Goal: Task Accomplishment & Management: Use online tool/utility

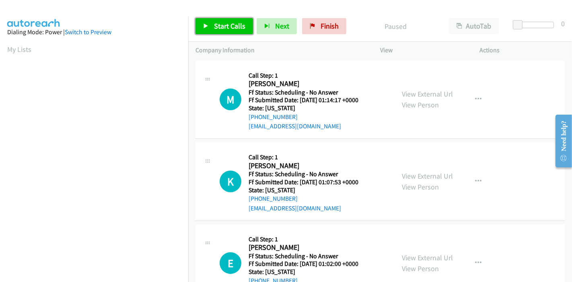
click at [213, 24] on link "Start Calls" at bounding box center [225, 26] width 58 height 16
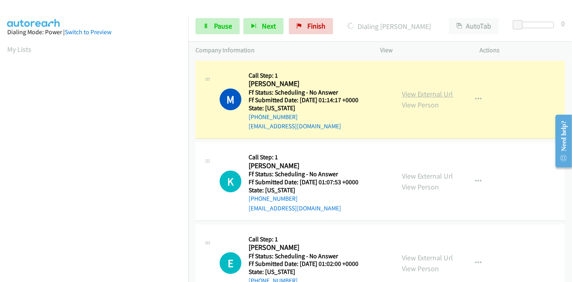
click at [424, 95] on link "View External Url" at bounding box center [427, 93] width 51 height 9
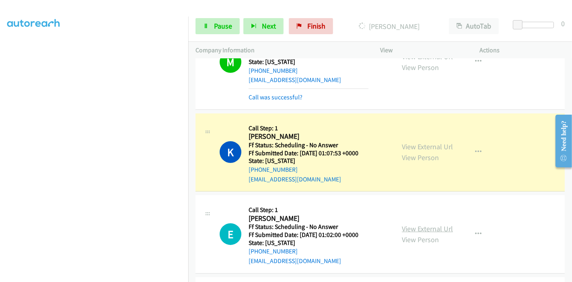
scroll to position [89, 0]
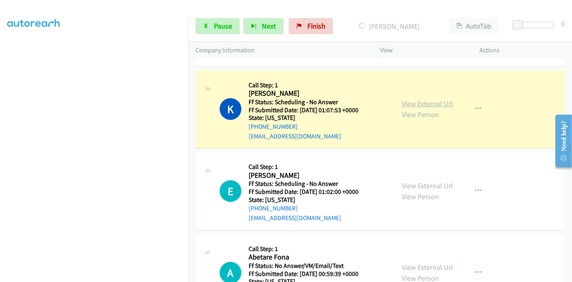
click at [430, 103] on link "View External Url" at bounding box center [427, 103] width 51 height 9
click at [215, 26] on span "Pause" at bounding box center [223, 25] width 18 height 9
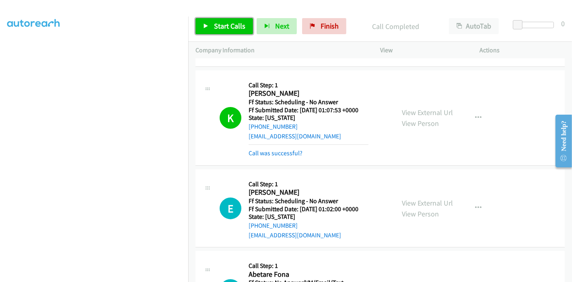
click at [217, 31] on link "Start Calls" at bounding box center [225, 26] width 58 height 16
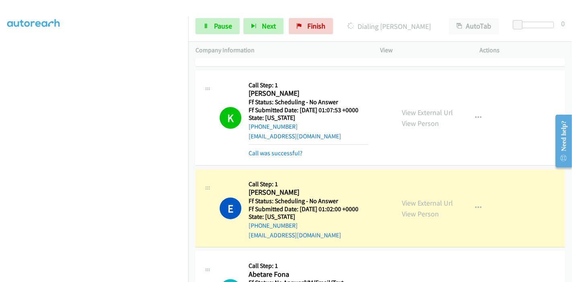
scroll to position [0, 0]
click at [208, 20] on link "Pause" at bounding box center [218, 26] width 44 height 16
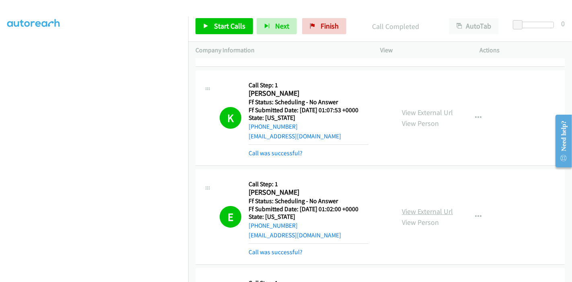
click at [427, 214] on link "View External Url" at bounding box center [427, 211] width 51 height 9
click at [215, 26] on span "Start Calls" at bounding box center [229, 25] width 31 height 9
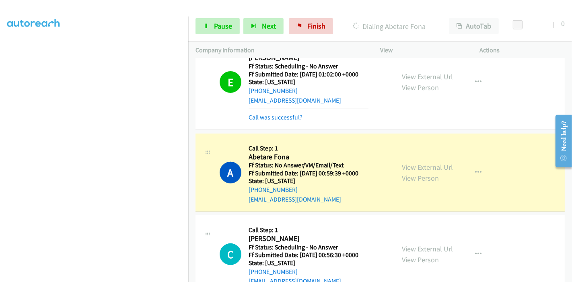
scroll to position [268, 0]
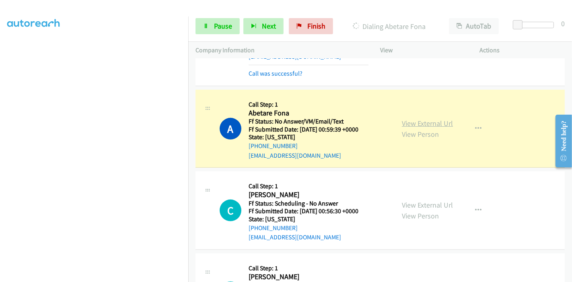
click at [420, 122] on link "View External Url" at bounding box center [427, 123] width 51 height 9
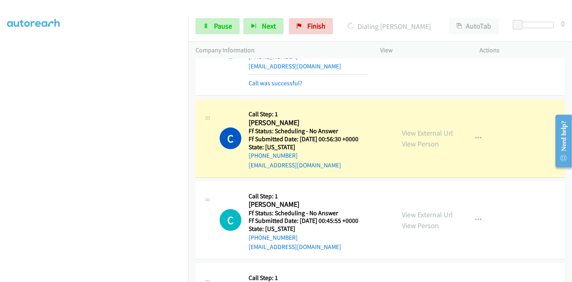
scroll to position [0, 0]
click at [416, 129] on link "View External Url" at bounding box center [427, 132] width 51 height 9
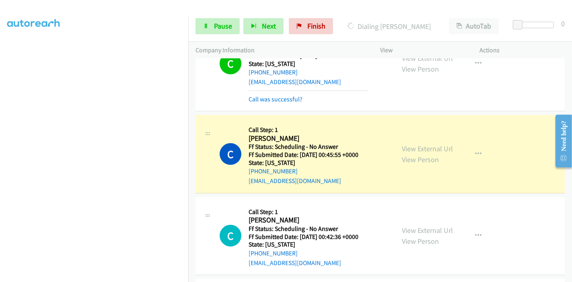
scroll to position [492, 0]
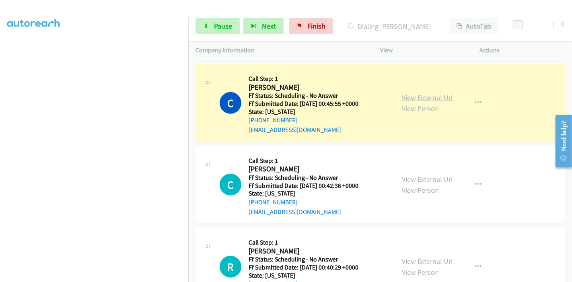
click at [422, 97] on link "View External Url" at bounding box center [427, 97] width 51 height 9
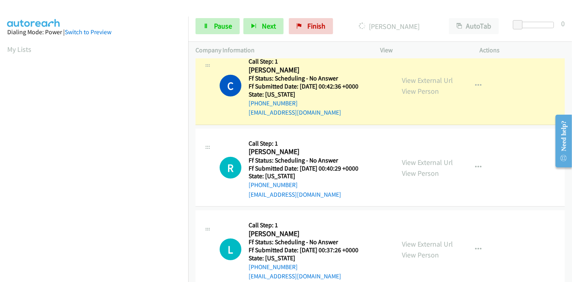
scroll to position [581, 0]
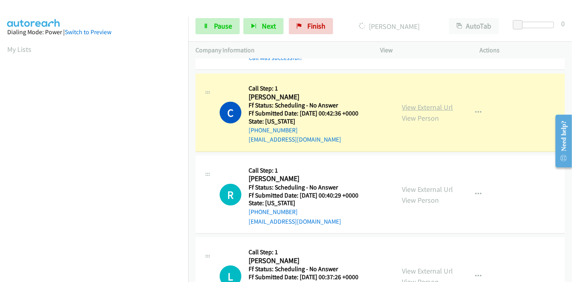
click at [434, 103] on link "View External Url" at bounding box center [427, 107] width 51 height 9
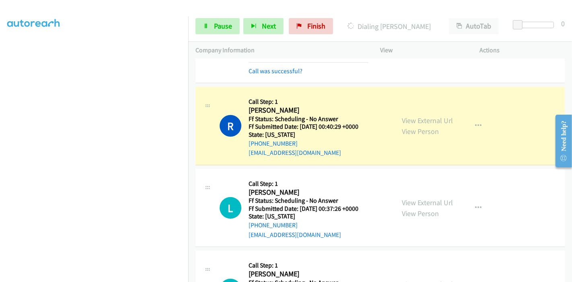
scroll to position [671, 0]
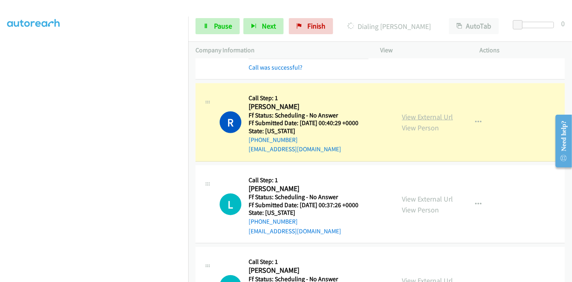
click at [442, 115] on link "View External Url" at bounding box center [427, 116] width 51 height 9
click at [226, 23] on span "Pause" at bounding box center [223, 25] width 18 height 9
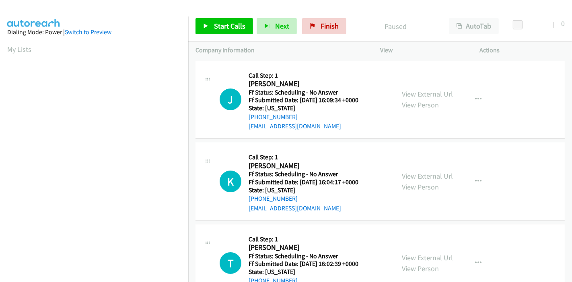
click at [225, 17] on div "Start Calls Pause Next Finish Paused AutoTab AutoTab 0" at bounding box center [380, 26] width 384 height 31
click at [225, 24] on span "Start Calls" at bounding box center [229, 25] width 31 height 9
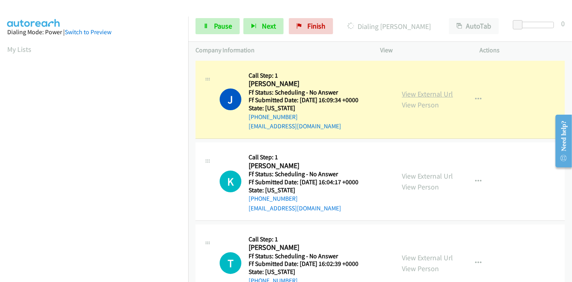
click at [418, 96] on link "View External Url" at bounding box center [427, 93] width 51 height 9
click at [219, 20] on link "Pause" at bounding box center [218, 26] width 44 height 16
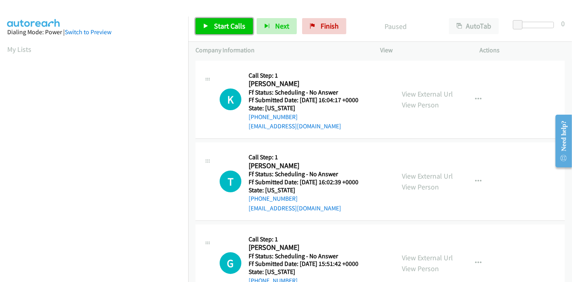
click at [219, 20] on link "Start Calls" at bounding box center [225, 26] width 58 height 16
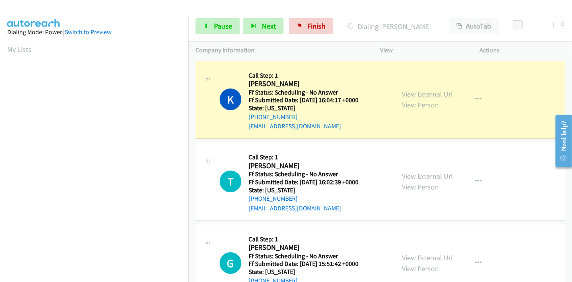
click at [411, 93] on link "View External Url" at bounding box center [427, 93] width 51 height 9
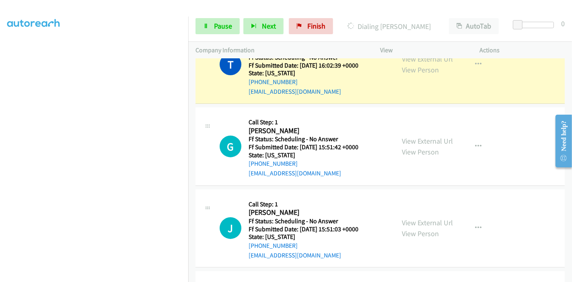
scroll to position [89, 0]
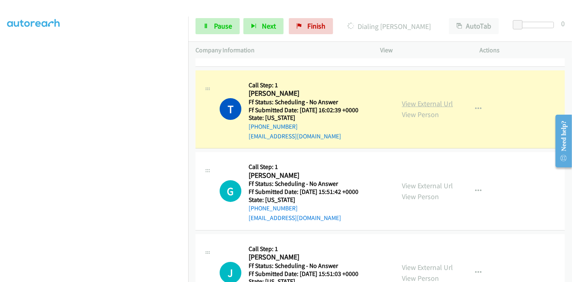
click at [422, 102] on link "View External Url" at bounding box center [427, 103] width 51 height 9
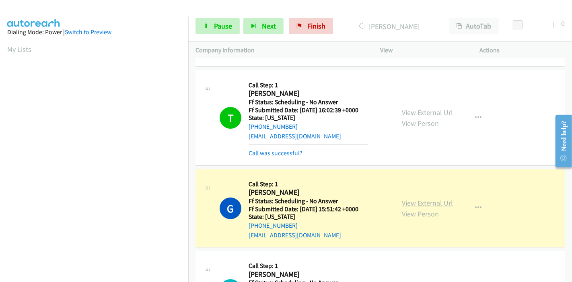
scroll to position [170, 0]
click at [424, 198] on link "View External Url" at bounding box center [427, 202] width 51 height 9
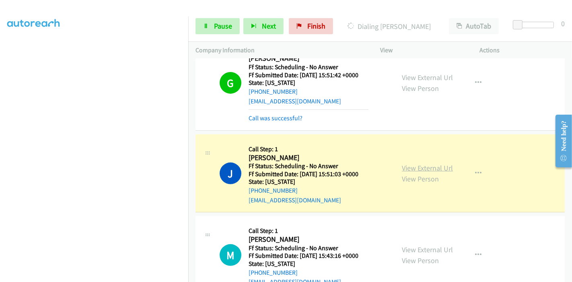
click at [441, 163] on link "View External Url" at bounding box center [427, 167] width 51 height 9
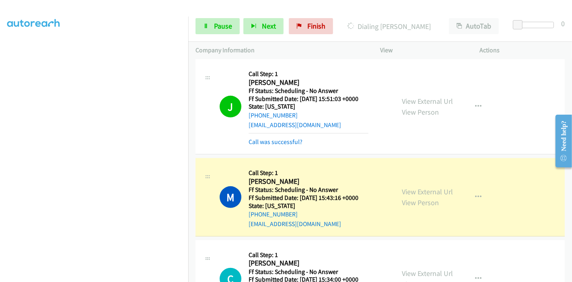
scroll to position [357, 0]
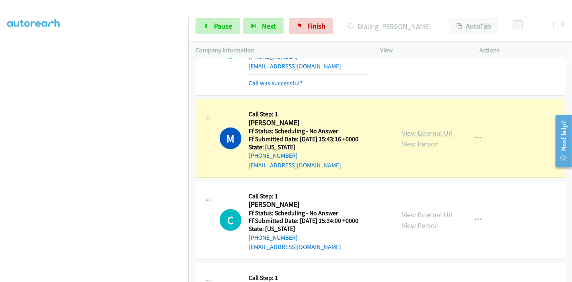
click at [450, 130] on div "View External Url View Person View External Url Email Schedule/Manage Callback …" at bounding box center [448, 139] width 107 height 64
click at [446, 129] on link "View External Url" at bounding box center [427, 132] width 51 height 9
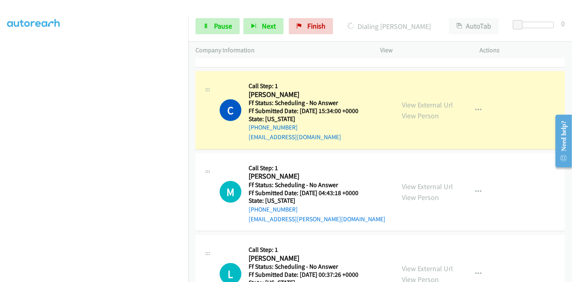
scroll to position [492, 0]
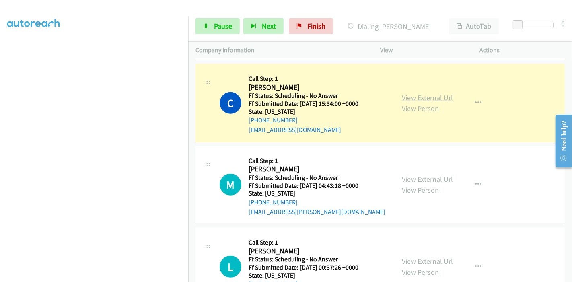
click at [430, 97] on link "View External Url" at bounding box center [427, 97] width 51 height 9
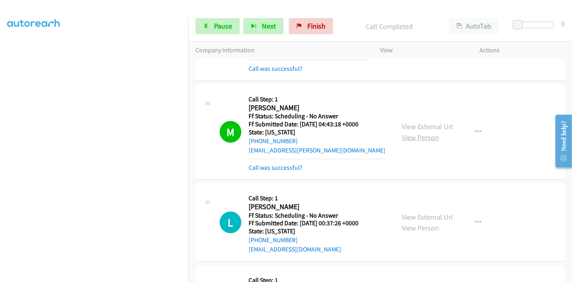
scroll to position [581, 0]
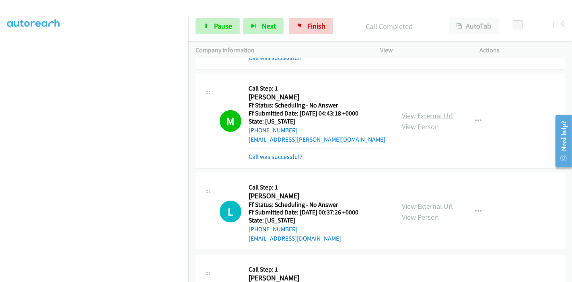
click at [411, 112] on link "View External Url" at bounding box center [427, 115] width 51 height 9
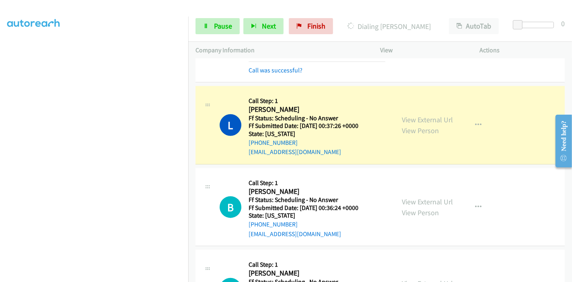
scroll to position [671, 0]
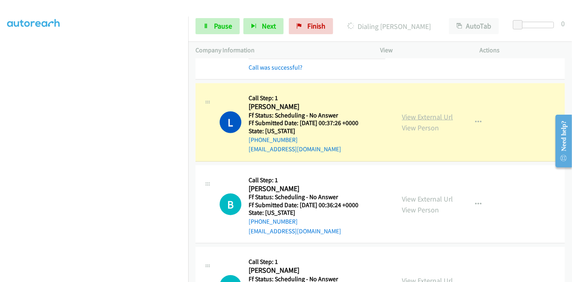
click at [413, 116] on link "View External Url" at bounding box center [427, 116] width 51 height 9
click at [213, 27] on link "Pause" at bounding box center [218, 26] width 44 height 16
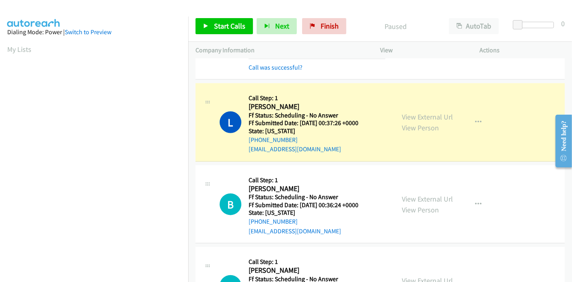
scroll to position [170, 0]
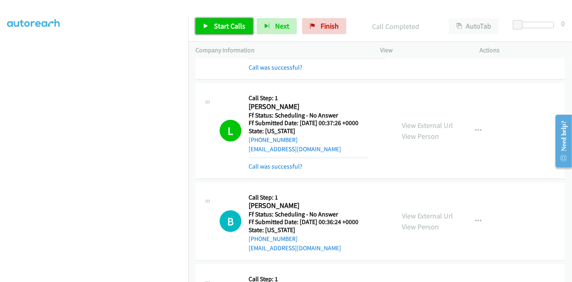
click at [217, 26] on span "Start Calls" at bounding box center [229, 25] width 31 height 9
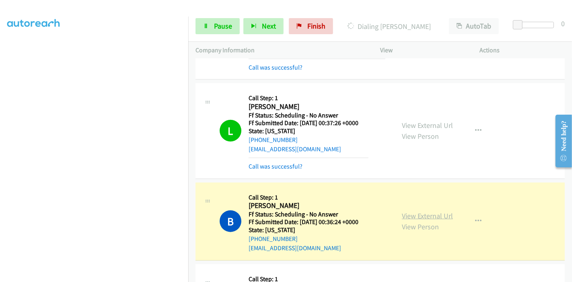
click at [444, 216] on link "View External Url" at bounding box center [427, 215] width 51 height 9
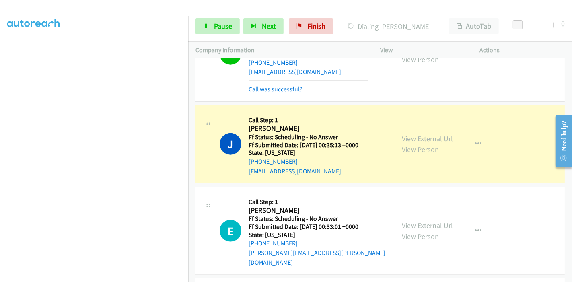
scroll to position [850, 0]
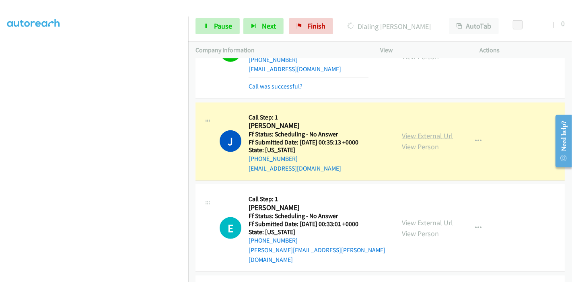
click at [438, 134] on link "View External Url" at bounding box center [427, 135] width 51 height 9
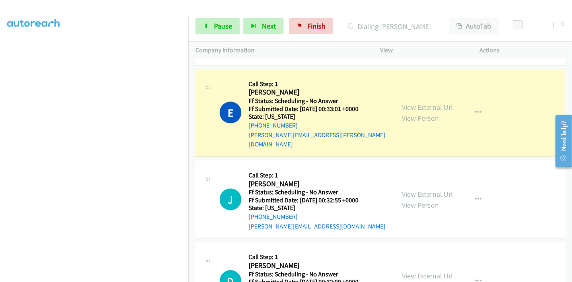
scroll to position [984, 0]
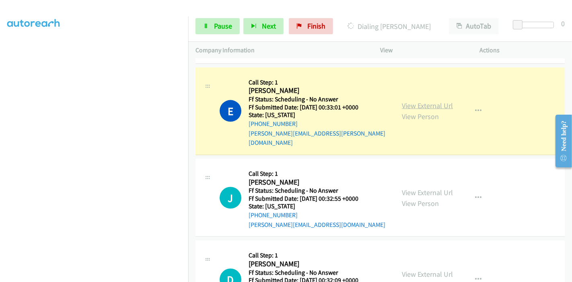
click at [405, 101] on link "View External Url" at bounding box center [427, 105] width 51 height 9
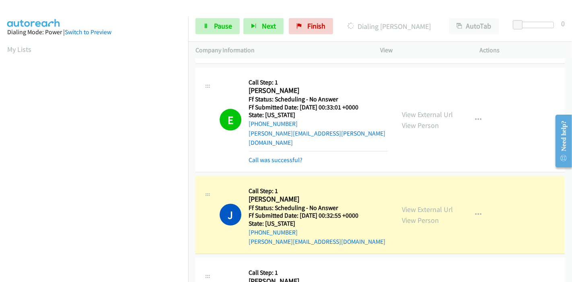
click at [221, 184] on div "J Callback Scheduled Call Step: 1 Joan Ross America/Los_Angeles Ff Status: Sche…" at bounding box center [304, 216] width 168 height 64
click at [424, 205] on link "View External Url" at bounding box center [427, 209] width 51 height 9
click at [213, 30] on link "Pause" at bounding box center [218, 26] width 44 height 16
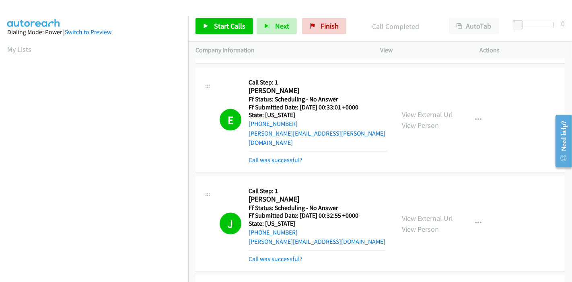
scroll to position [170, 0]
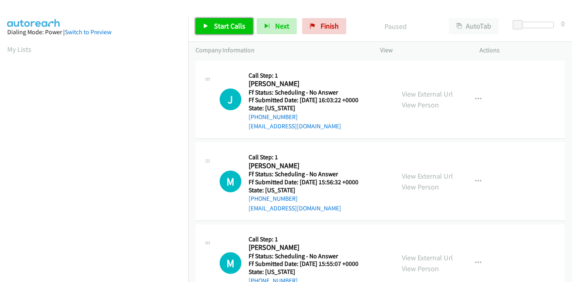
click at [214, 25] on span "Start Calls" at bounding box center [229, 25] width 31 height 9
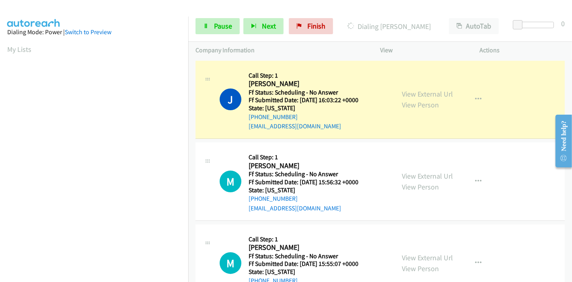
scroll to position [170, 0]
click at [406, 97] on link "View External Url" at bounding box center [427, 93] width 51 height 9
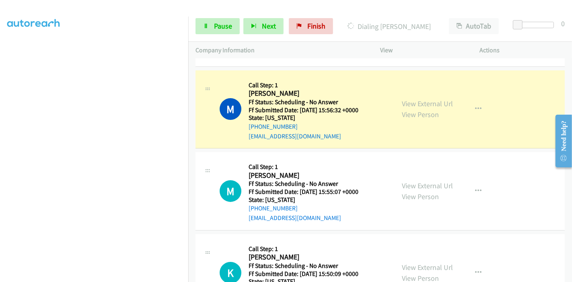
scroll to position [0, 0]
click at [417, 103] on link "View External Url" at bounding box center [427, 103] width 51 height 9
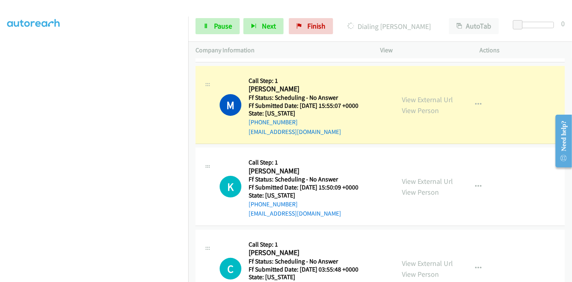
scroll to position [179, 0]
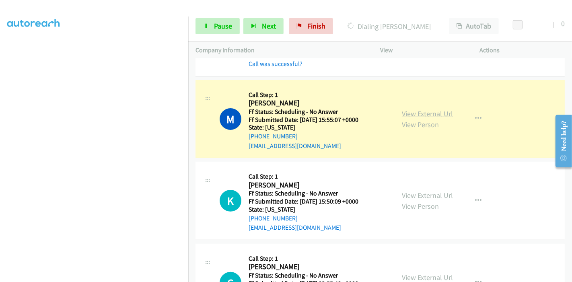
click at [431, 111] on link "View External Url" at bounding box center [427, 113] width 51 height 9
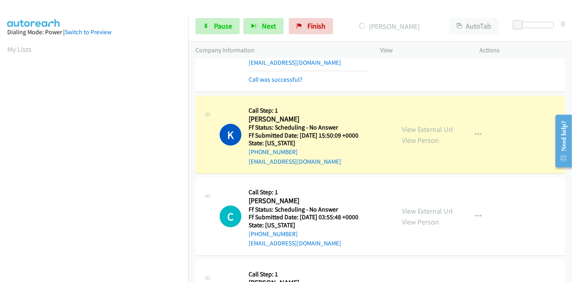
scroll to position [268, 0]
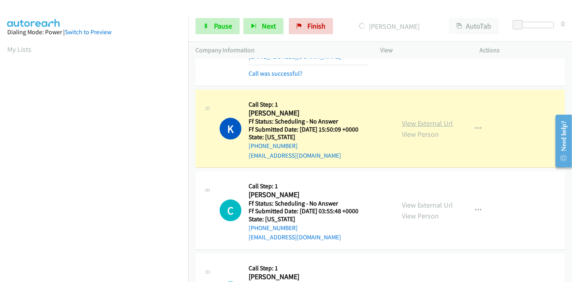
click at [421, 119] on link "View External Url" at bounding box center [427, 123] width 51 height 9
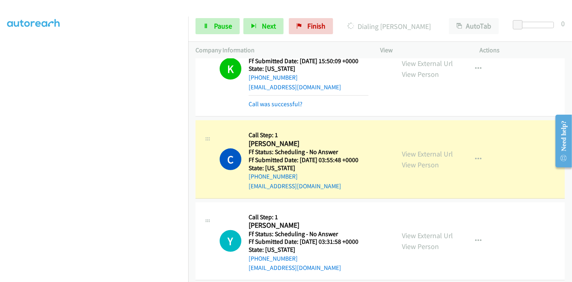
scroll to position [357, 0]
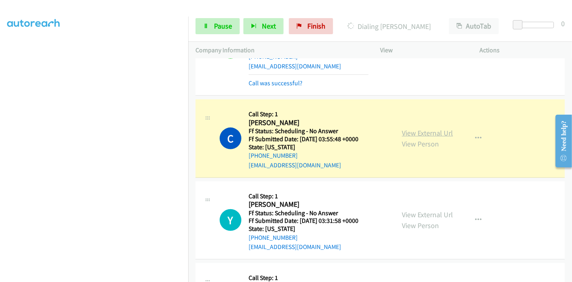
click at [430, 132] on link "View External Url" at bounding box center [427, 132] width 51 height 9
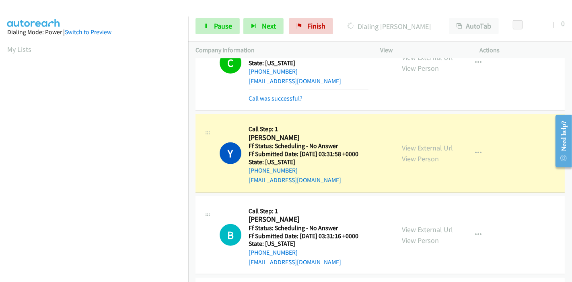
scroll to position [447, 0]
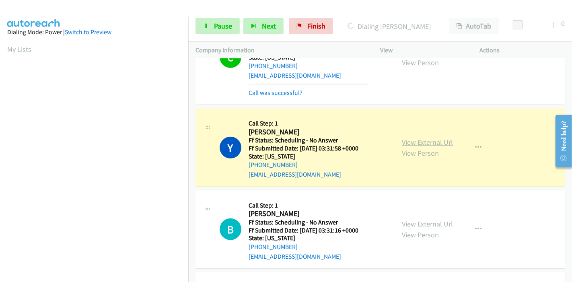
click at [415, 144] on link "View External Url" at bounding box center [427, 142] width 51 height 9
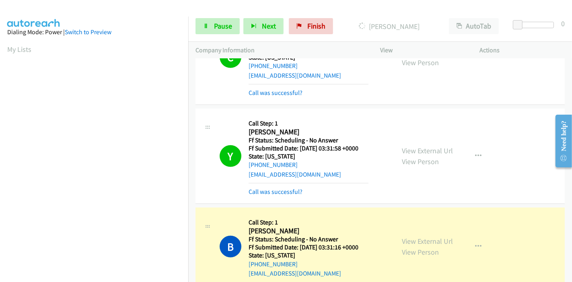
scroll to position [581, 0]
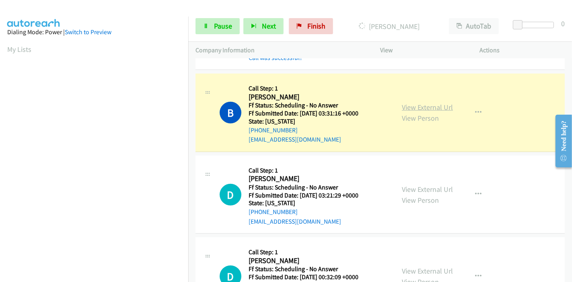
click at [442, 108] on link "View External Url" at bounding box center [427, 107] width 51 height 9
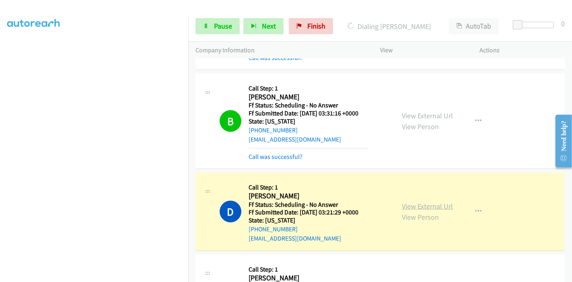
click at [431, 203] on link "View External Url" at bounding box center [427, 206] width 51 height 9
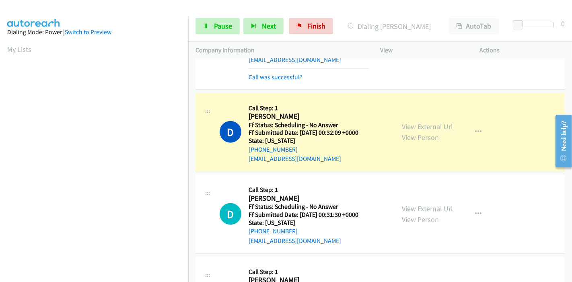
scroll to position [805, 0]
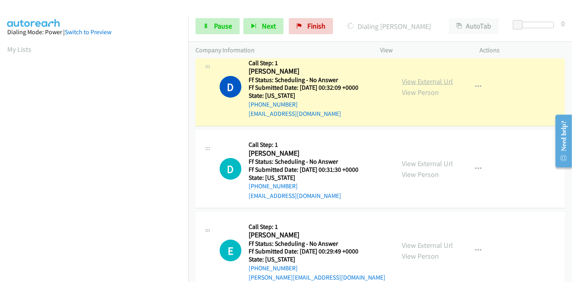
click at [429, 77] on link "View External Url" at bounding box center [427, 81] width 51 height 9
click at [229, 23] on span "Pause" at bounding box center [223, 25] width 18 height 9
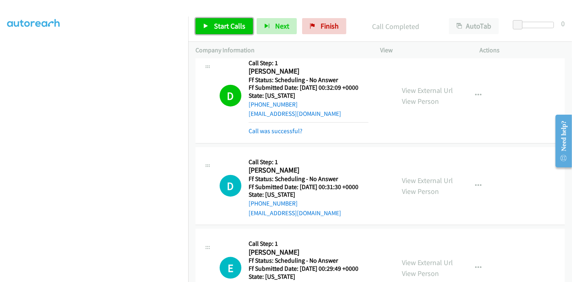
click at [229, 23] on span "Start Calls" at bounding box center [229, 25] width 31 height 9
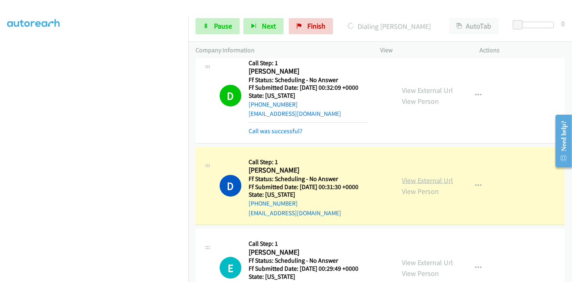
click at [443, 177] on link "View External Url" at bounding box center [427, 180] width 51 height 9
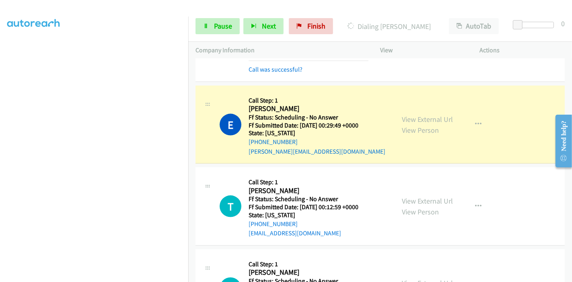
scroll to position [984, 0]
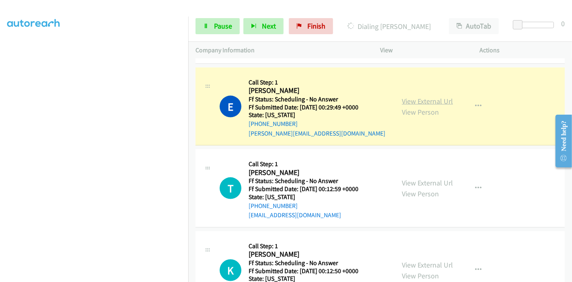
click at [439, 100] on link "View External Url" at bounding box center [427, 101] width 51 height 9
click at [222, 29] on span "Pause" at bounding box center [223, 25] width 18 height 9
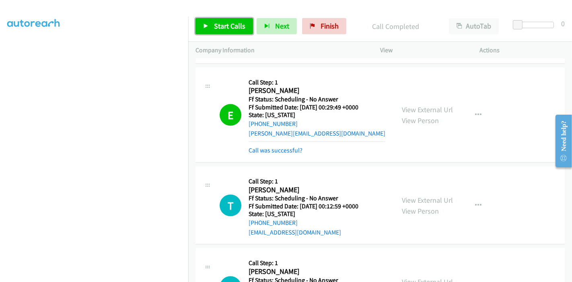
click at [233, 29] on span "Start Calls" at bounding box center [229, 25] width 31 height 9
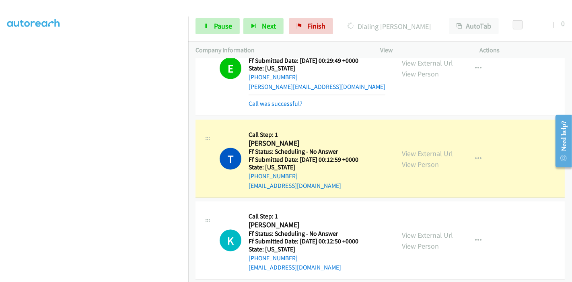
scroll to position [1118, 0]
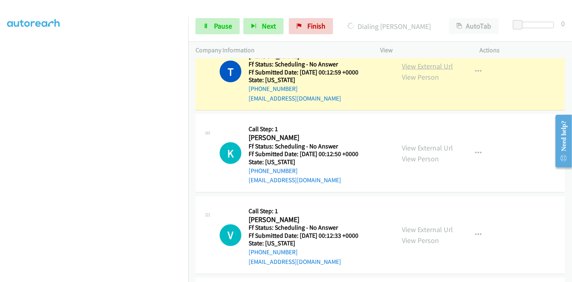
click at [438, 65] on link "View External Url" at bounding box center [427, 66] width 51 height 9
click at [220, 27] on span "Pause" at bounding box center [223, 25] width 18 height 9
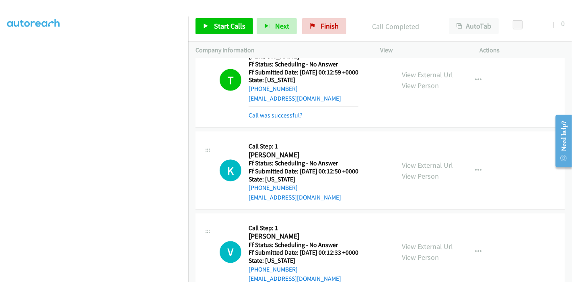
scroll to position [1126, 0]
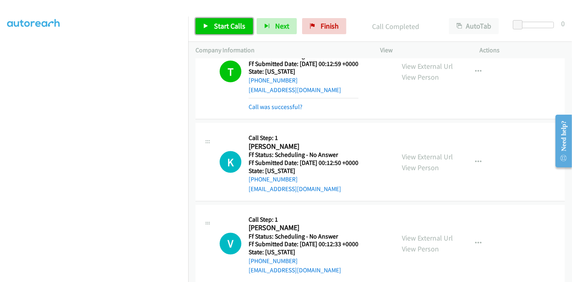
click at [215, 26] on span "Start Calls" at bounding box center [229, 25] width 31 height 9
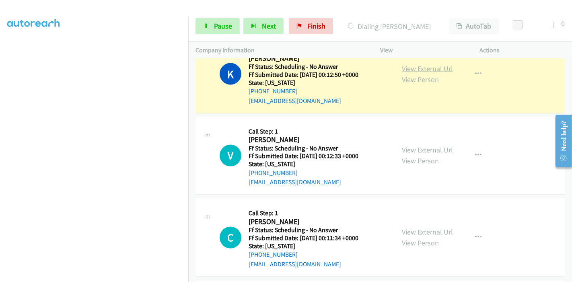
scroll to position [1216, 0]
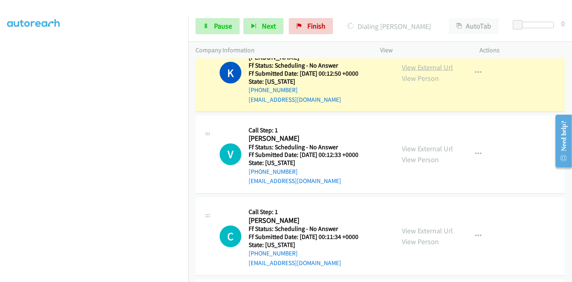
click at [429, 63] on link "View External Url" at bounding box center [427, 67] width 51 height 9
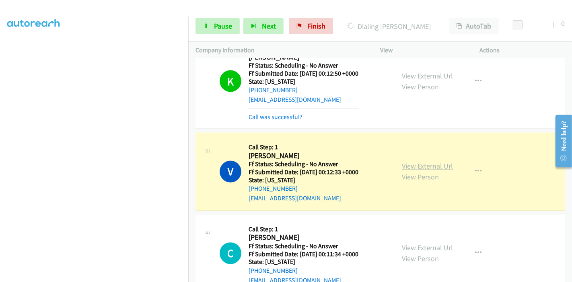
scroll to position [1305, 0]
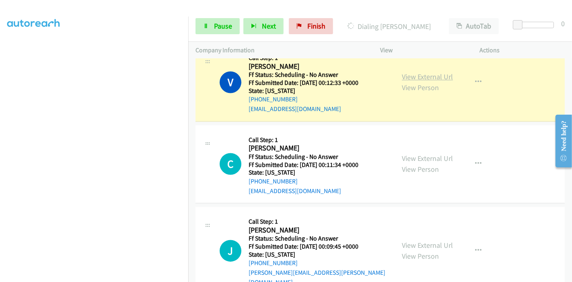
click at [435, 76] on link "View External Url" at bounding box center [427, 76] width 51 height 9
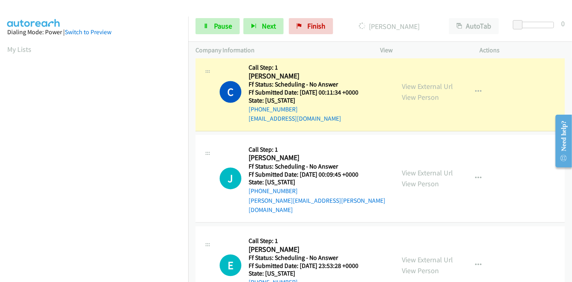
scroll to position [170, 0]
click at [412, 82] on link "View External Url" at bounding box center [427, 86] width 51 height 9
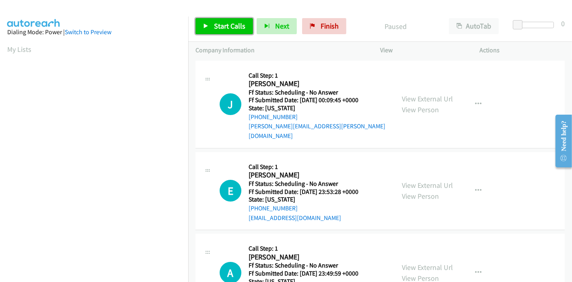
click at [201, 25] on link "Start Calls" at bounding box center [225, 26] width 58 height 16
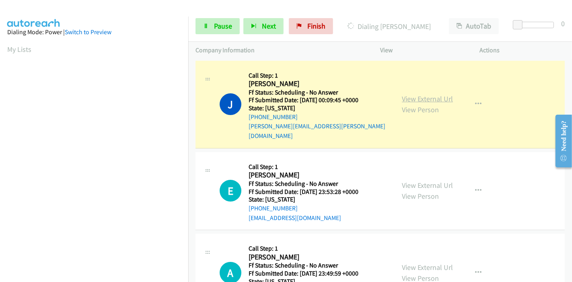
click at [414, 94] on link "View External Url" at bounding box center [427, 98] width 51 height 9
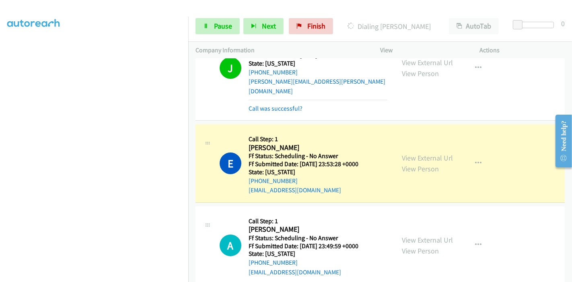
scroll to position [89, 0]
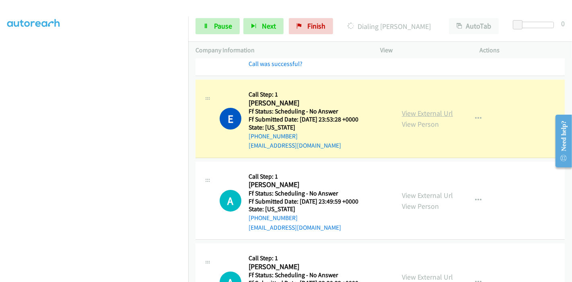
click at [408, 109] on link "View External Url" at bounding box center [427, 113] width 51 height 9
click at [217, 32] on link "Pause" at bounding box center [218, 26] width 44 height 16
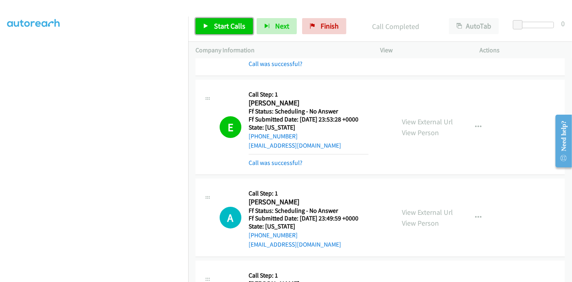
click at [242, 28] on span "Start Calls" at bounding box center [229, 25] width 31 height 9
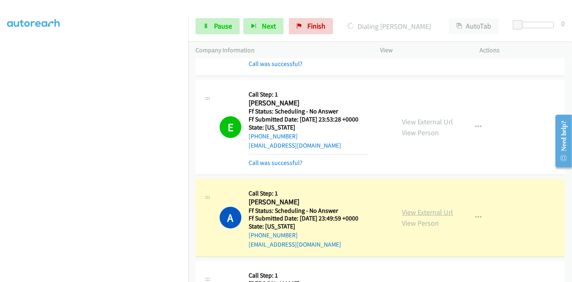
click at [435, 208] on link "View External Url" at bounding box center [427, 212] width 51 height 9
drag, startPoint x: 222, startPoint y: 30, endPoint x: 219, endPoint y: 33, distance: 4.6
click at [222, 30] on span "Pause" at bounding box center [223, 25] width 18 height 9
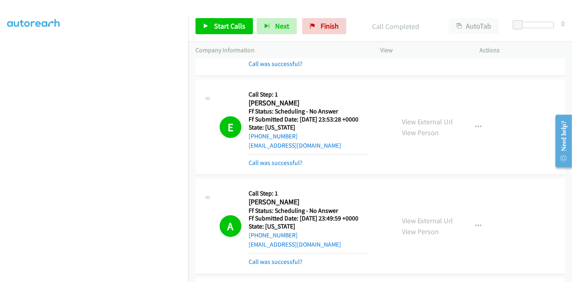
scroll to position [223, 0]
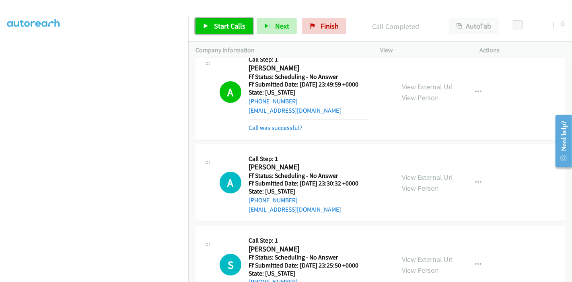
click at [218, 21] on span "Start Calls" at bounding box center [229, 25] width 31 height 9
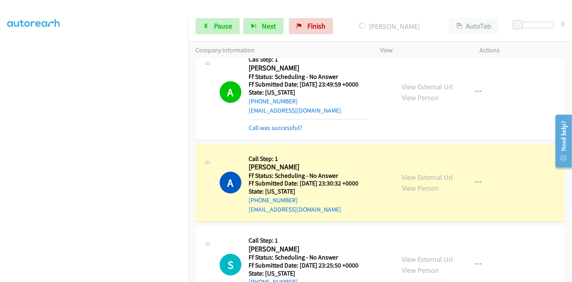
scroll to position [0, 0]
click at [405, 173] on link "View External Url" at bounding box center [427, 177] width 51 height 9
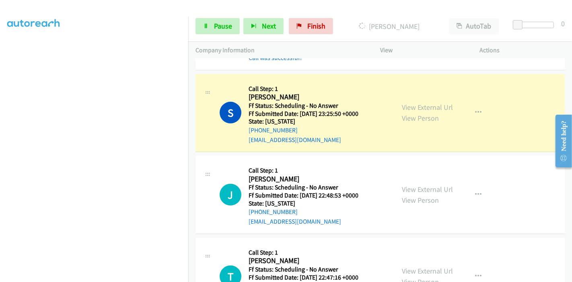
scroll to position [403, 0]
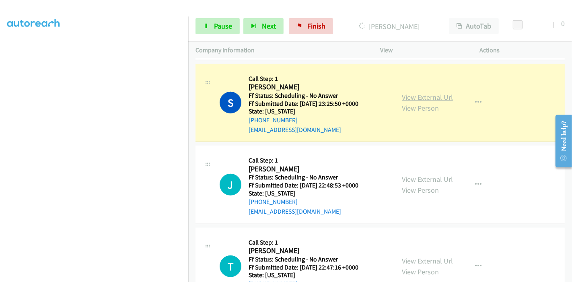
click at [402, 93] on link "View External Url" at bounding box center [427, 97] width 51 height 9
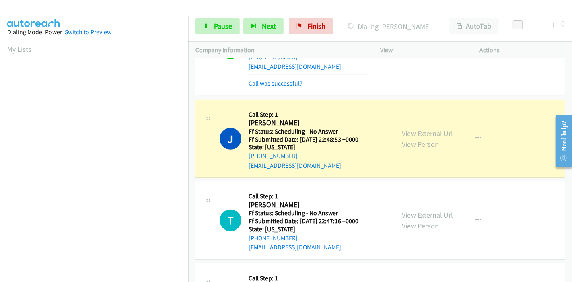
scroll to position [492, 0]
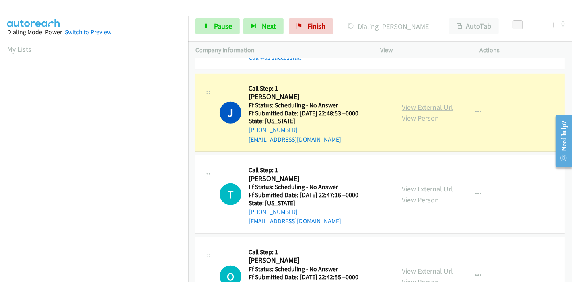
click at [437, 103] on link "View External Url" at bounding box center [427, 107] width 51 height 9
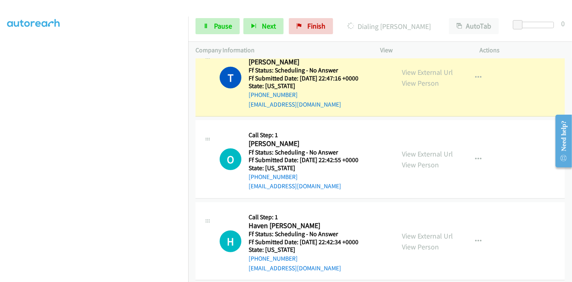
scroll to position [537, 0]
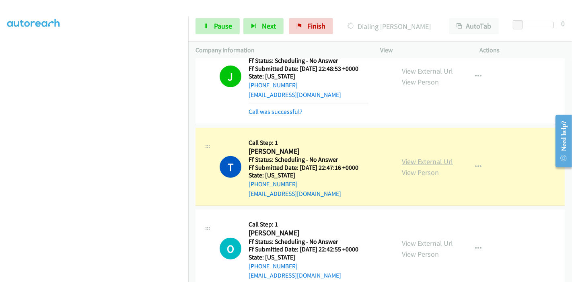
click at [428, 157] on link "View External Url" at bounding box center [427, 161] width 51 height 9
click at [212, 30] on link "Pause" at bounding box center [218, 26] width 44 height 16
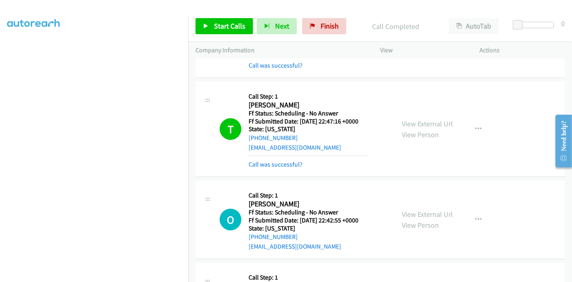
scroll to position [626, 0]
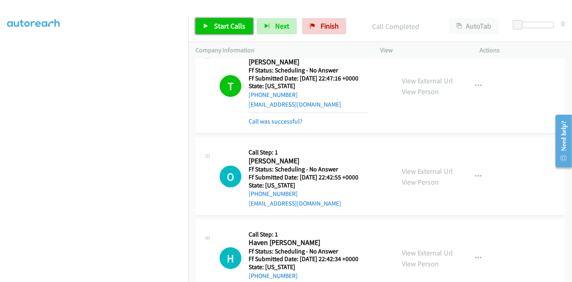
click at [221, 25] on span "Start Calls" at bounding box center [229, 25] width 31 height 9
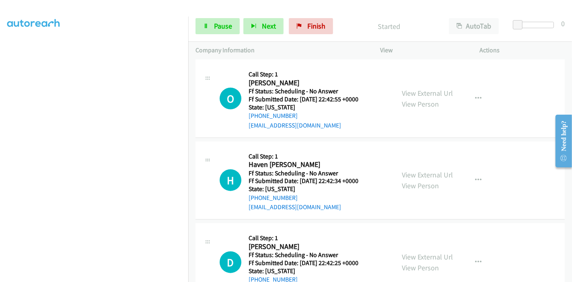
scroll to position [715, 0]
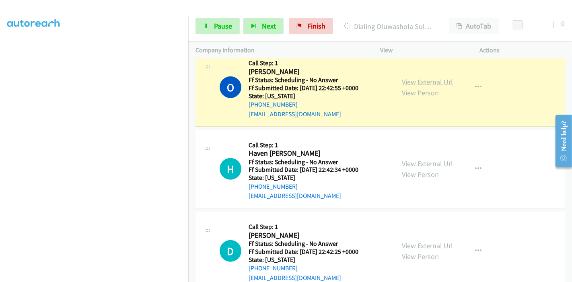
click at [442, 77] on link "View External Url" at bounding box center [427, 81] width 51 height 9
click at [209, 22] on link "Pause" at bounding box center [218, 26] width 44 height 16
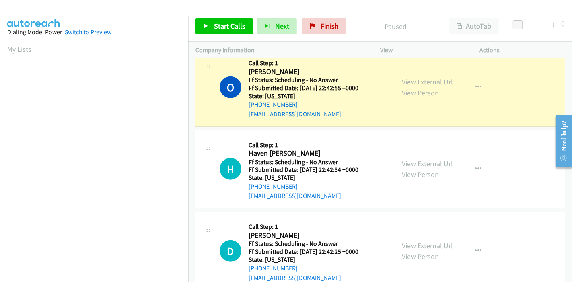
scroll to position [170, 0]
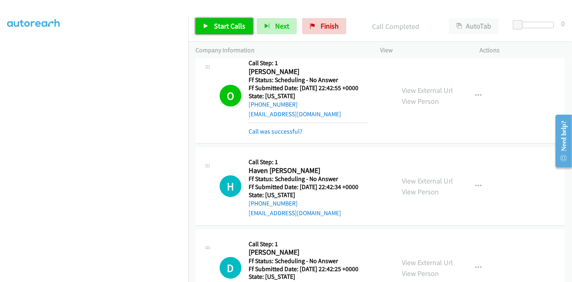
click at [237, 33] on link "Start Calls" at bounding box center [225, 26] width 58 height 16
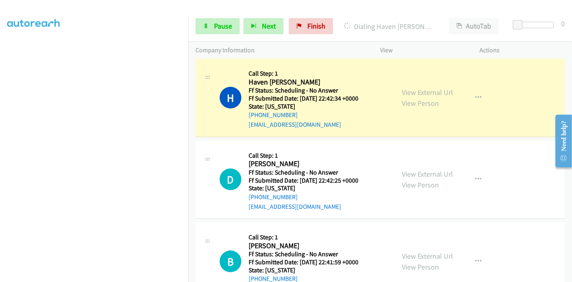
scroll to position [805, 0]
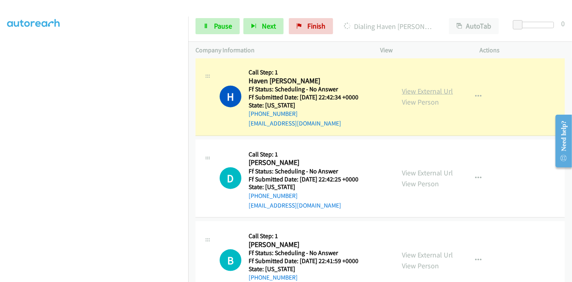
click at [444, 87] on link "View External Url" at bounding box center [427, 91] width 51 height 9
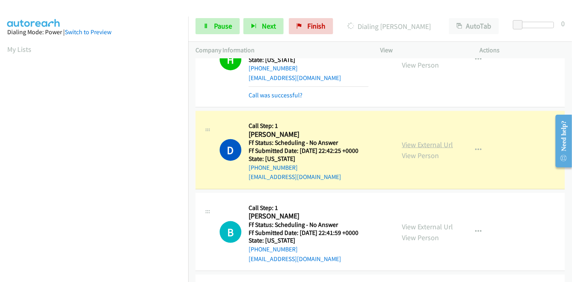
scroll to position [895, 0]
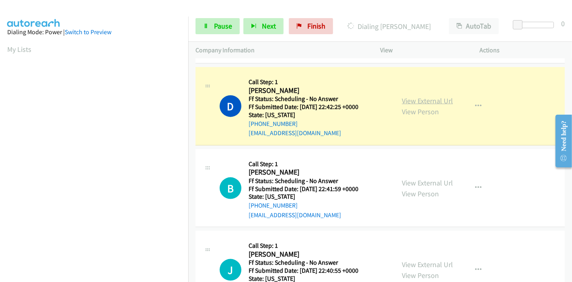
click at [444, 96] on link "View External Url" at bounding box center [427, 100] width 51 height 9
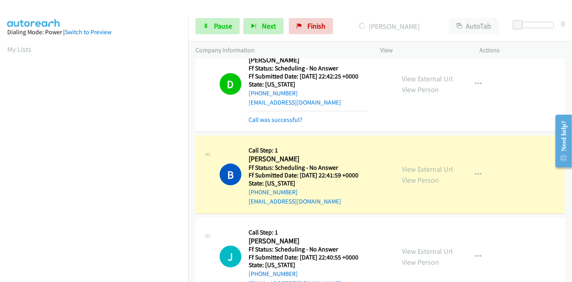
scroll to position [939, 0]
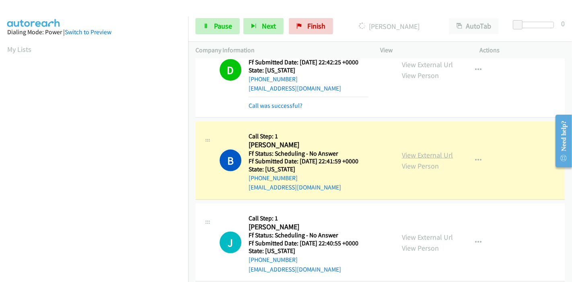
click at [402, 151] on link "View External Url" at bounding box center [427, 155] width 51 height 9
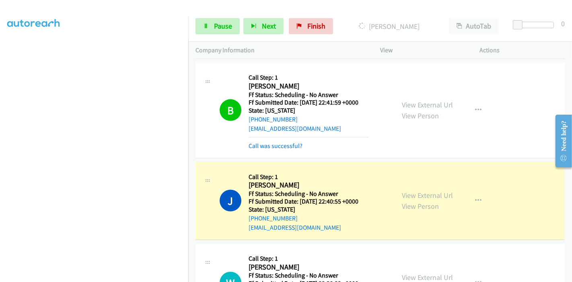
scroll to position [1073, 0]
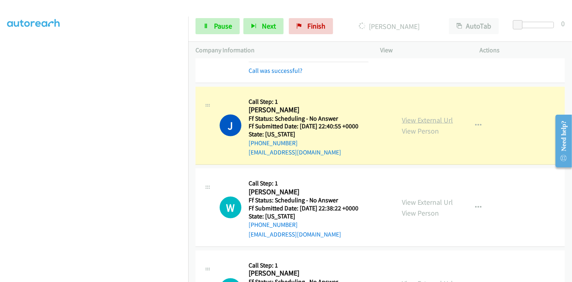
click at [408, 116] on link "View External Url" at bounding box center [427, 120] width 51 height 9
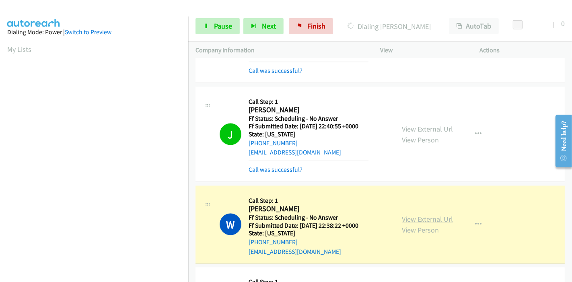
click at [430, 215] on link "View External Url" at bounding box center [427, 219] width 51 height 9
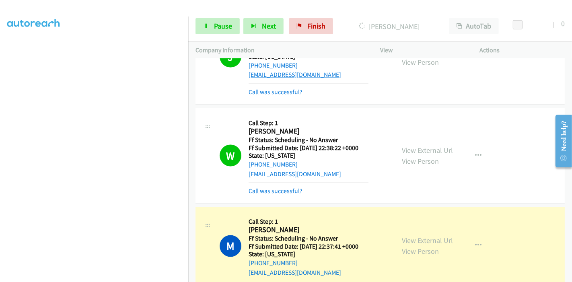
scroll to position [1252, 0]
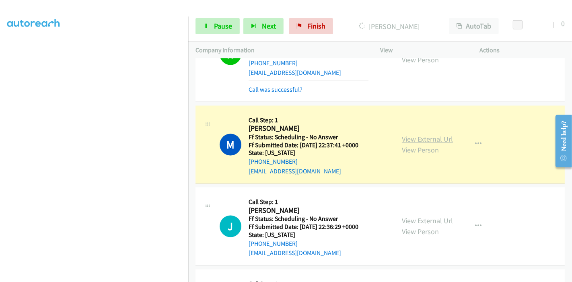
click at [411, 135] on link "View External Url" at bounding box center [427, 139] width 51 height 9
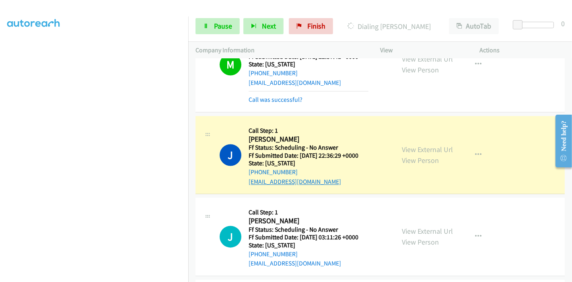
scroll to position [1342, 0]
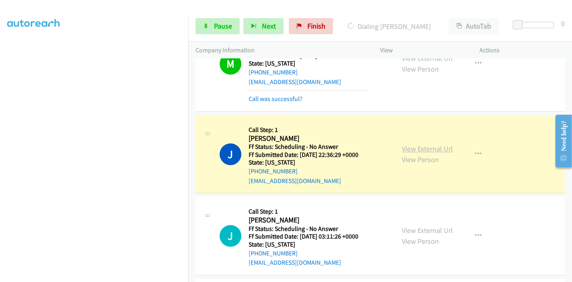
click at [425, 145] on link "View External Url" at bounding box center [427, 149] width 51 height 9
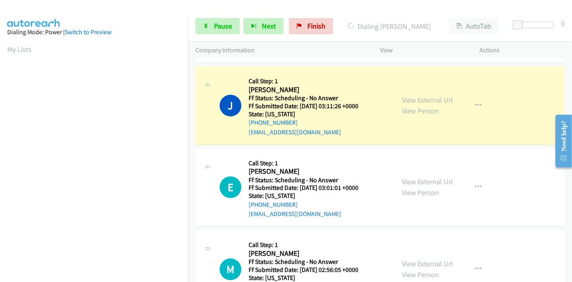
scroll to position [1476, 0]
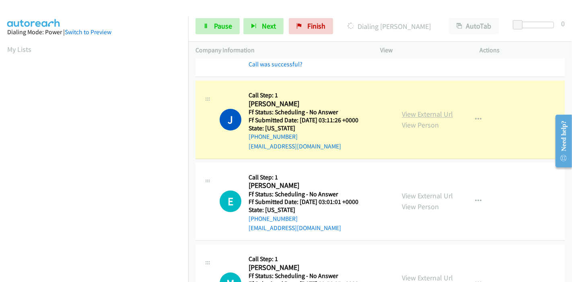
click at [439, 110] on link "View External Url" at bounding box center [427, 114] width 51 height 9
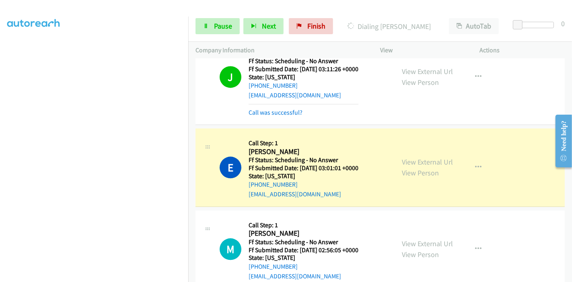
scroll to position [1521, 0]
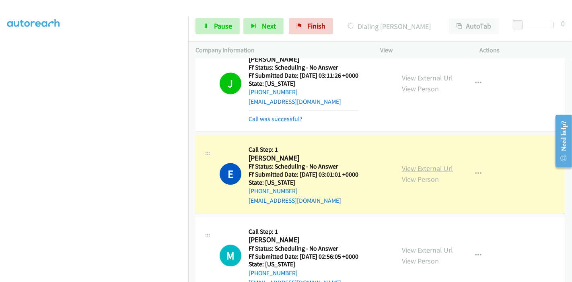
click at [427, 164] on link "View External Url" at bounding box center [427, 168] width 51 height 9
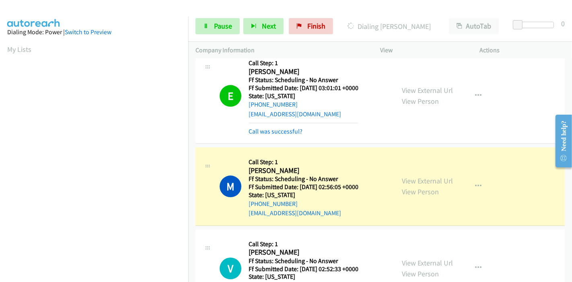
scroll to position [1610, 0]
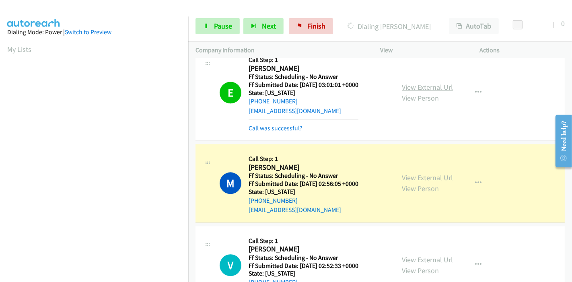
click at [444, 83] on link "View External Url" at bounding box center [427, 87] width 51 height 9
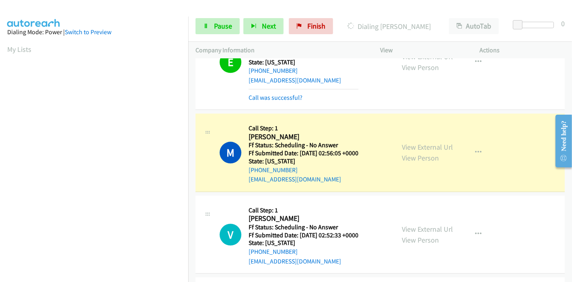
scroll to position [1655, 0]
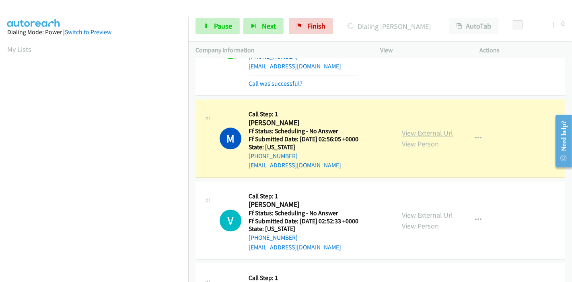
click at [440, 128] on link "View External Url" at bounding box center [427, 132] width 51 height 9
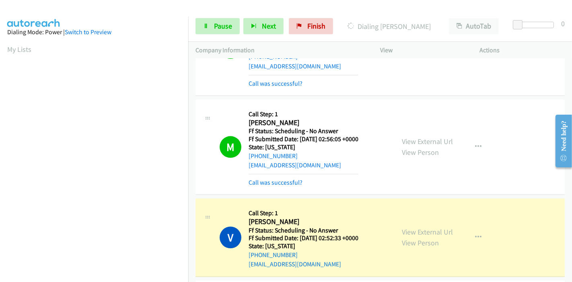
scroll to position [170, 0]
click at [410, 227] on link "View External Url" at bounding box center [427, 231] width 51 height 9
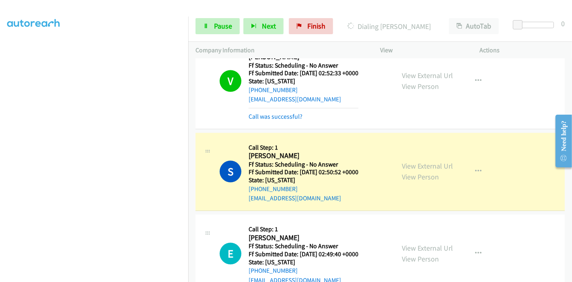
scroll to position [1834, 0]
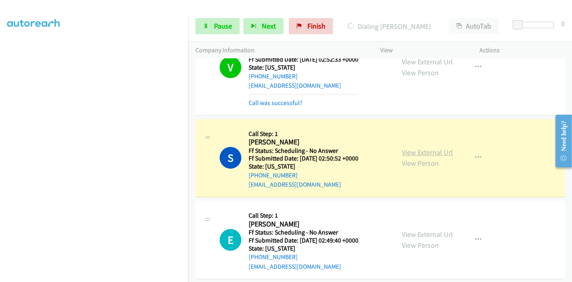
click at [444, 148] on link "View External Url" at bounding box center [427, 152] width 51 height 9
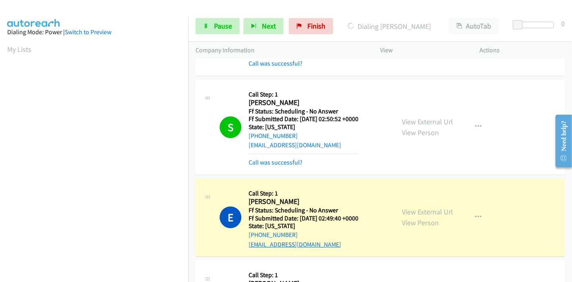
scroll to position [1923, 0]
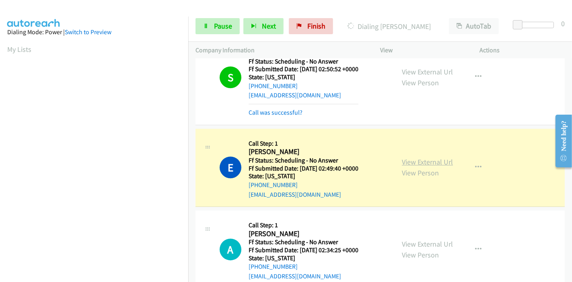
click at [405, 157] on link "View External Url" at bounding box center [427, 161] width 51 height 9
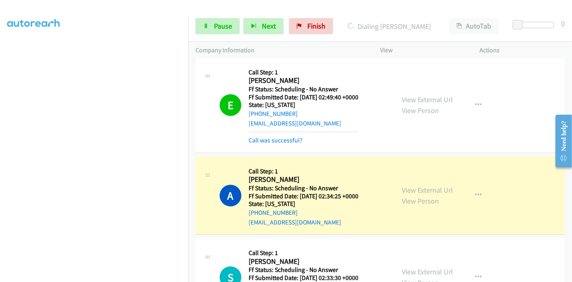
scroll to position [2058, 0]
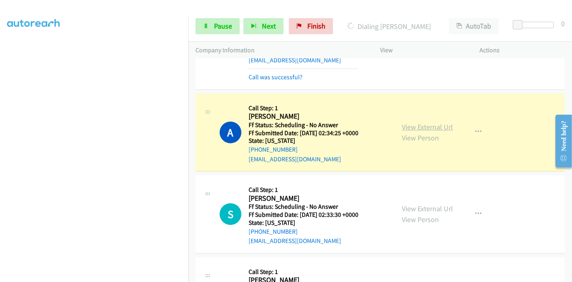
click at [405, 122] on link "View External Url" at bounding box center [427, 126] width 51 height 9
click at [224, 29] on span "Pause" at bounding box center [223, 25] width 18 height 9
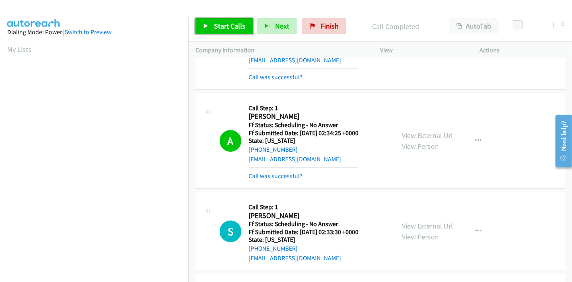
click at [217, 22] on span "Start Calls" at bounding box center [229, 25] width 31 height 9
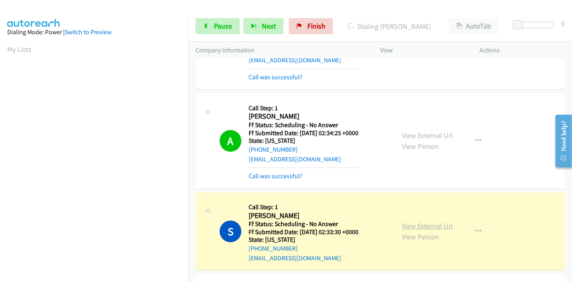
click at [431, 221] on link "View External Url" at bounding box center [427, 225] width 51 height 9
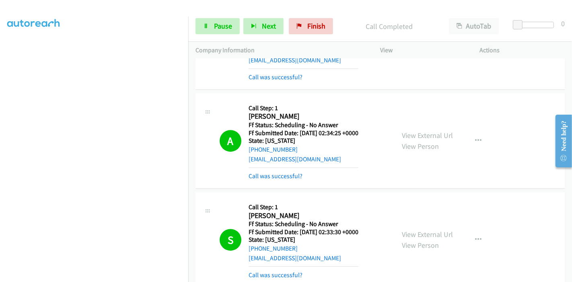
scroll to position [2147, 0]
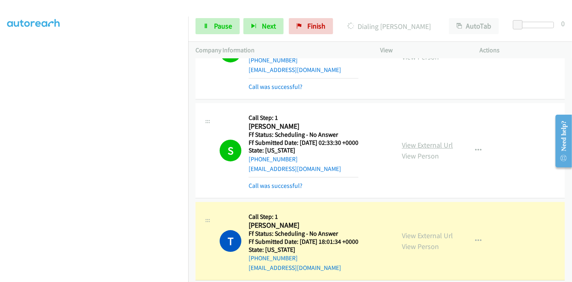
click at [419, 141] on link "View External Url" at bounding box center [427, 145] width 51 height 9
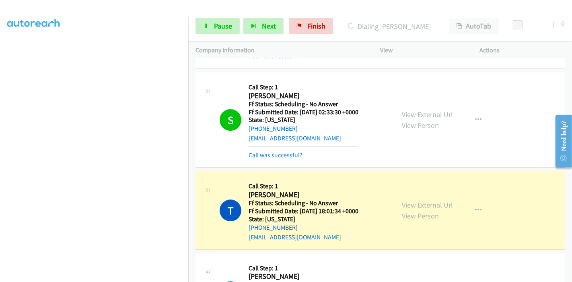
scroll to position [2192, 0]
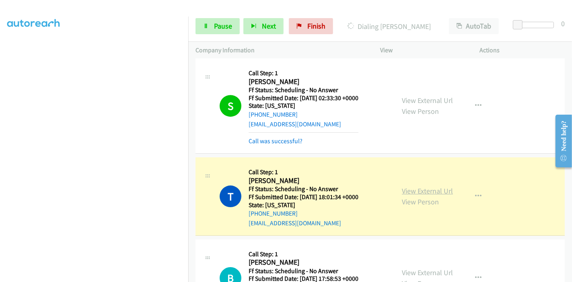
click at [413, 186] on link "View External Url" at bounding box center [427, 190] width 51 height 9
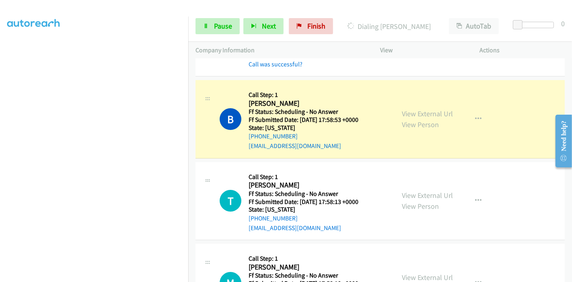
scroll to position [2370, 0]
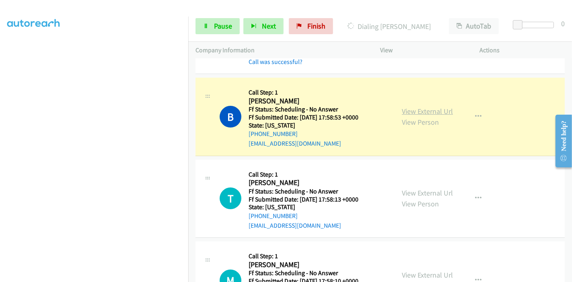
click at [436, 107] on link "View External Url" at bounding box center [427, 111] width 51 height 9
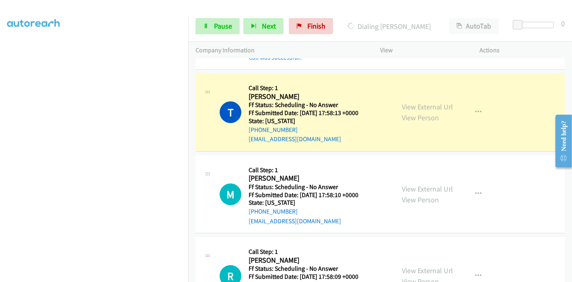
scroll to position [2460, 0]
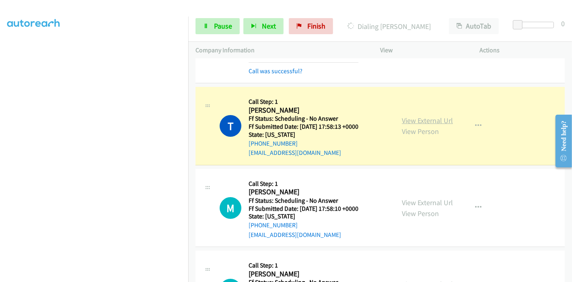
click at [438, 116] on link "View External Url" at bounding box center [427, 120] width 51 height 9
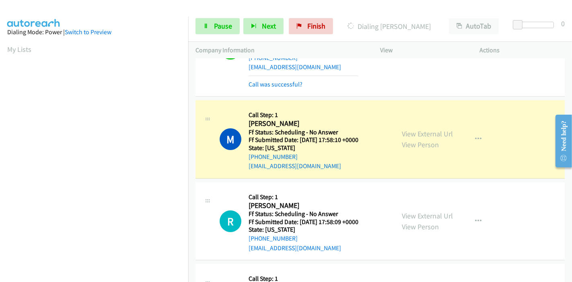
scroll to position [2550, 0]
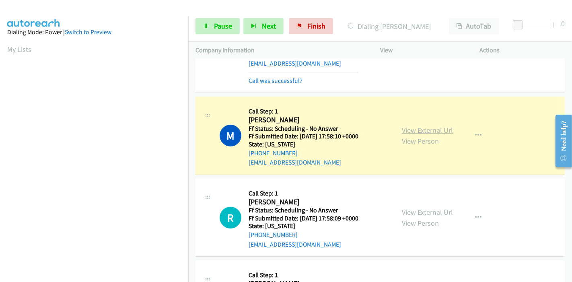
click at [432, 126] on link "View External Url" at bounding box center [427, 130] width 51 height 9
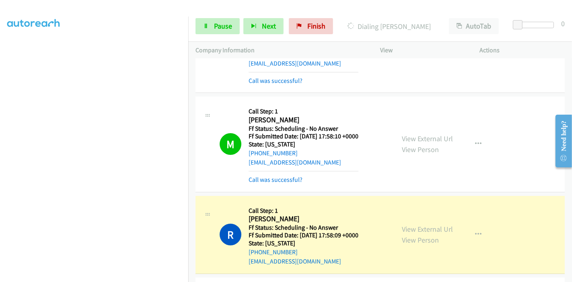
scroll to position [2684, 0]
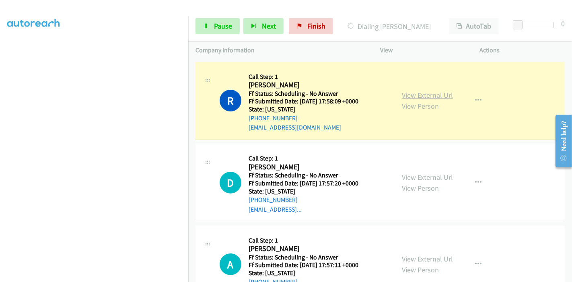
click at [445, 91] on link "View External Url" at bounding box center [427, 95] width 51 height 9
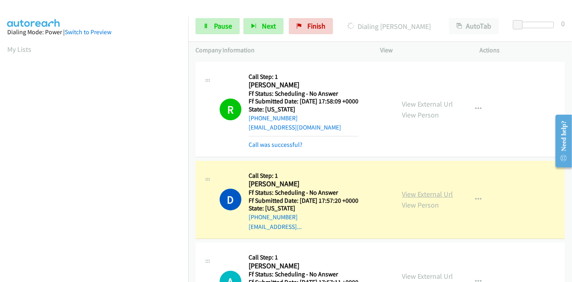
scroll to position [170, 0]
click at [424, 190] on link "View External Url" at bounding box center [427, 194] width 51 height 9
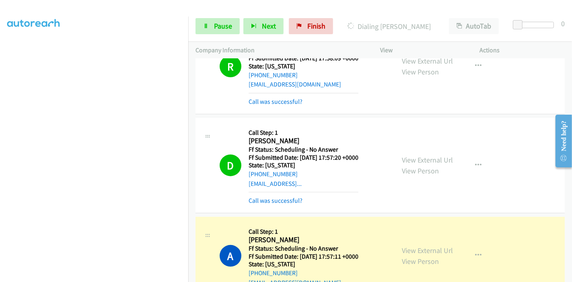
scroll to position [2818, 0]
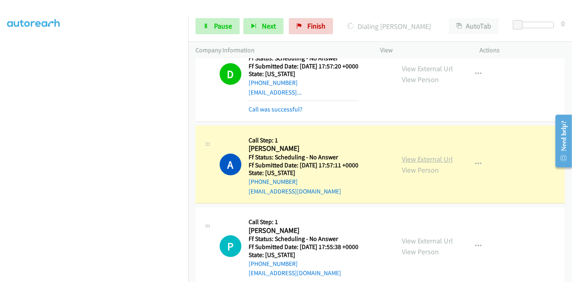
click at [402, 155] on link "View External Url" at bounding box center [427, 159] width 51 height 9
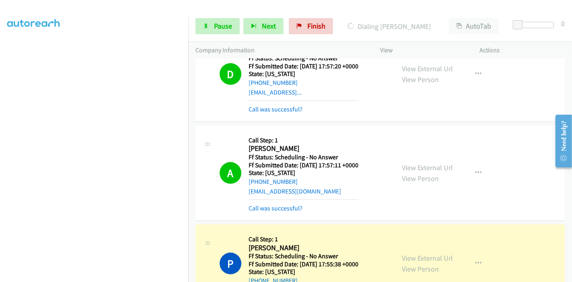
scroll to position [2952, 0]
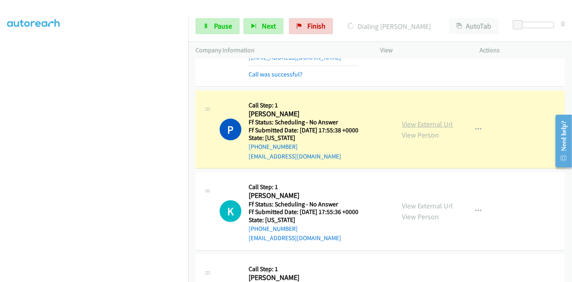
click at [413, 120] on link "View External Url" at bounding box center [427, 124] width 51 height 9
click at [208, 30] on link "Pause" at bounding box center [218, 26] width 44 height 16
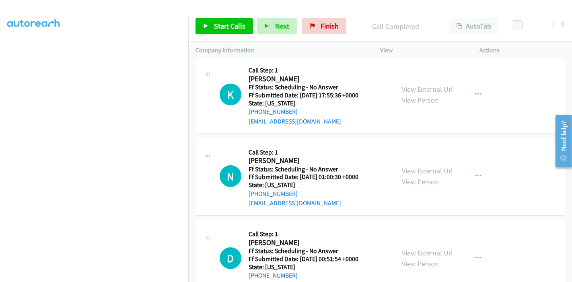
scroll to position [3042, 0]
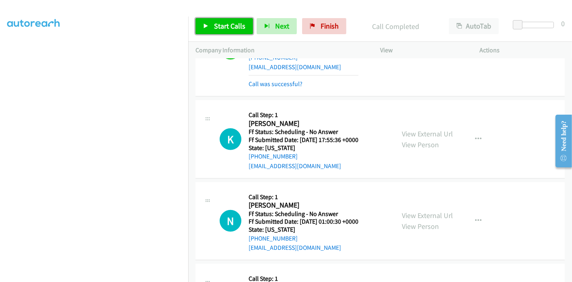
click at [220, 26] on span "Start Calls" at bounding box center [229, 25] width 31 height 9
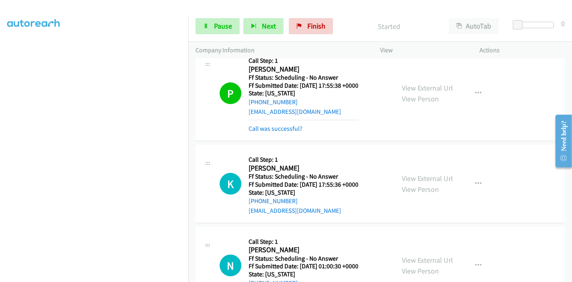
scroll to position [3086, 0]
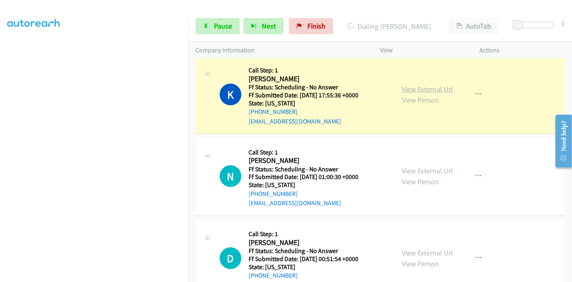
click at [444, 85] on link "View External Url" at bounding box center [427, 89] width 51 height 9
click at [218, 22] on span "Pause" at bounding box center [223, 25] width 18 height 9
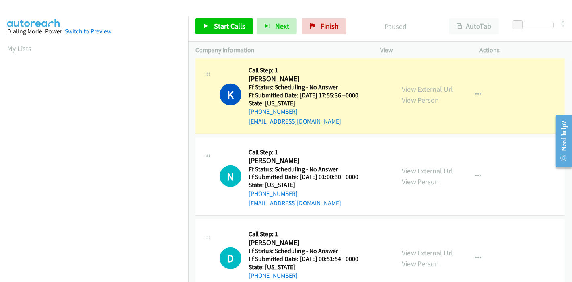
scroll to position [0, 0]
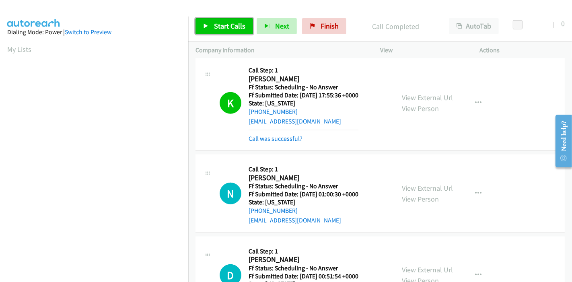
click at [197, 31] on link "Start Calls" at bounding box center [225, 26] width 58 height 16
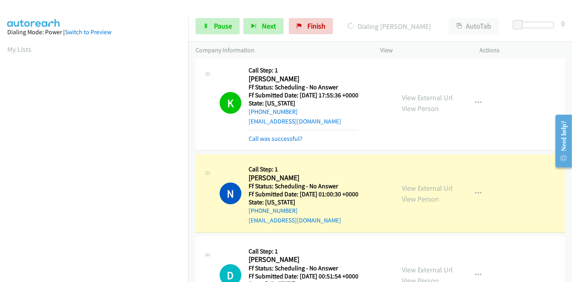
scroll to position [170, 0]
click at [403, 184] on link "View External Url" at bounding box center [427, 188] width 51 height 9
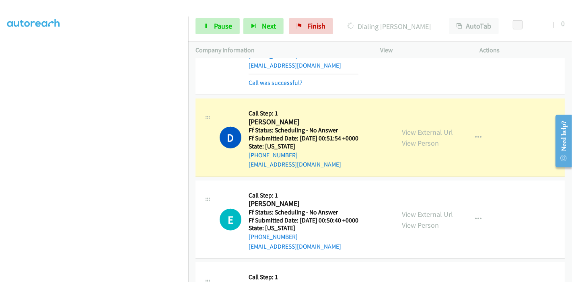
scroll to position [3265, 0]
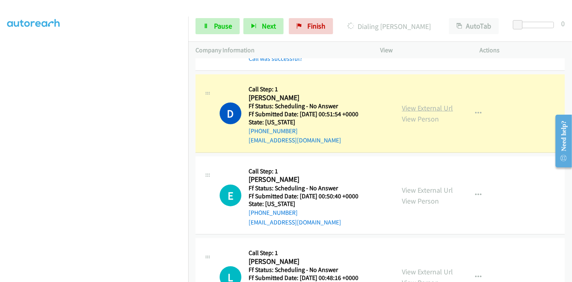
click at [426, 103] on link "View External Url" at bounding box center [427, 107] width 51 height 9
click at [225, 27] on span "Pause" at bounding box center [223, 25] width 18 height 9
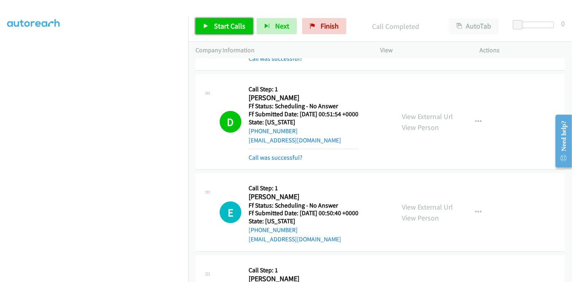
click at [219, 31] on link "Start Calls" at bounding box center [225, 26] width 58 height 16
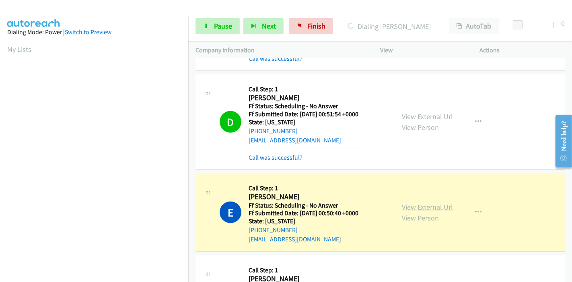
scroll to position [170, 0]
click at [421, 202] on link "View External Url" at bounding box center [427, 206] width 51 height 9
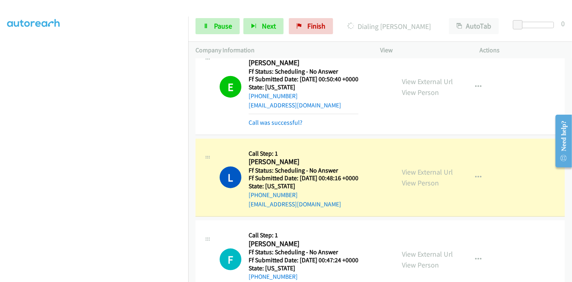
scroll to position [0, 0]
click at [416, 167] on link "View External Url" at bounding box center [427, 171] width 51 height 9
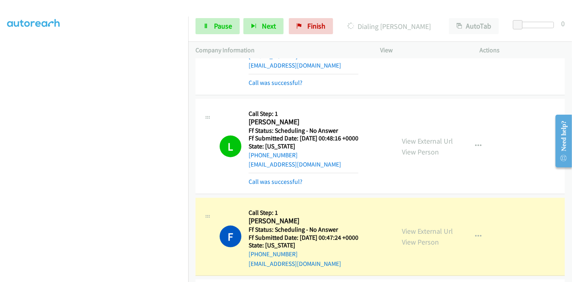
scroll to position [3489, 0]
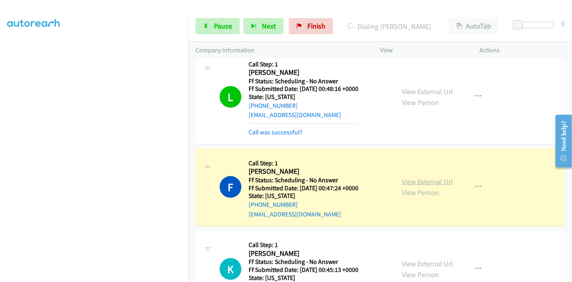
click at [447, 177] on link "View External Url" at bounding box center [427, 181] width 51 height 9
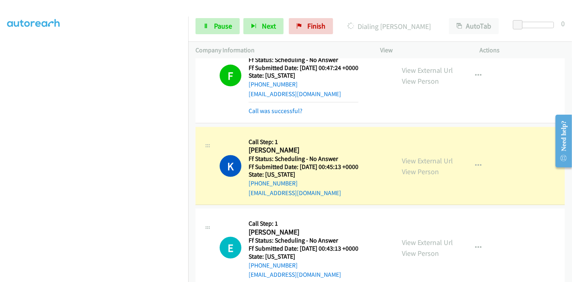
scroll to position [3623, 0]
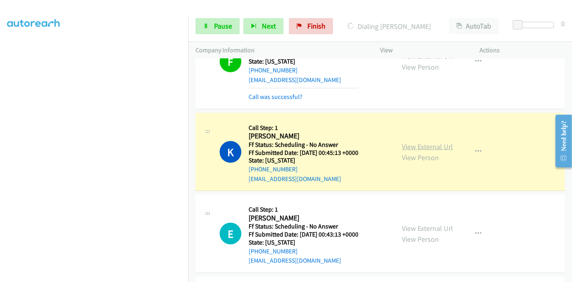
click at [438, 142] on link "View External Url" at bounding box center [427, 146] width 51 height 9
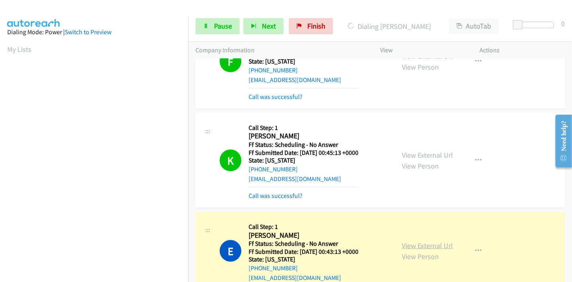
scroll to position [170, 0]
click at [417, 241] on link "View External Url" at bounding box center [427, 245] width 51 height 9
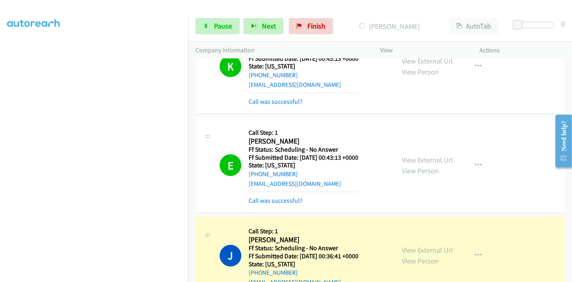
scroll to position [3757, 0]
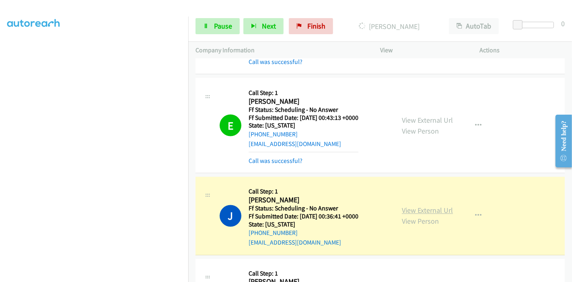
click at [406, 206] on link "View External Url" at bounding box center [427, 210] width 51 height 9
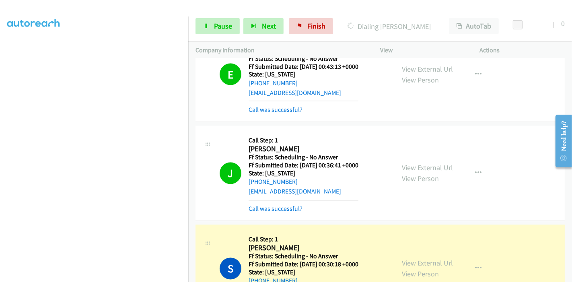
scroll to position [3847, 0]
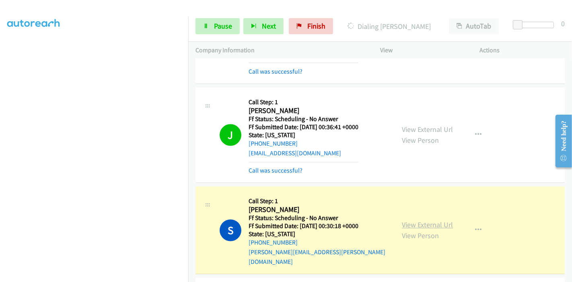
click at [415, 221] on link "View External Url" at bounding box center [427, 225] width 51 height 9
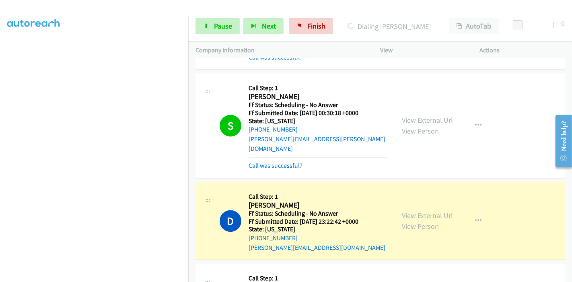
scroll to position [3981, 0]
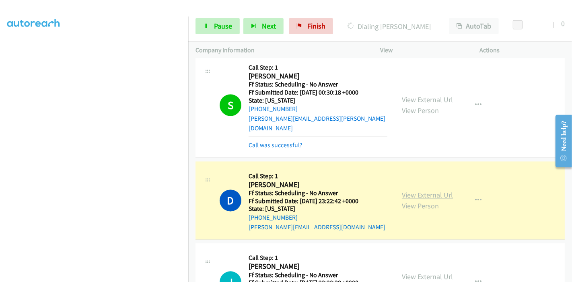
click at [417, 190] on link "View External Url" at bounding box center [427, 194] width 51 height 9
click at [217, 27] on span "Pause" at bounding box center [223, 25] width 18 height 9
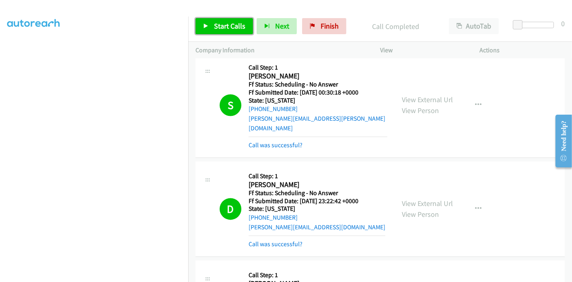
click at [244, 27] on link "Start Calls" at bounding box center [225, 26] width 58 height 16
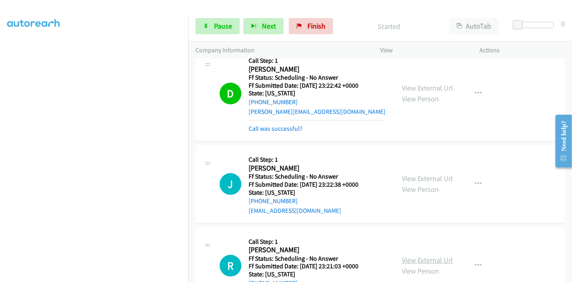
scroll to position [4115, 0]
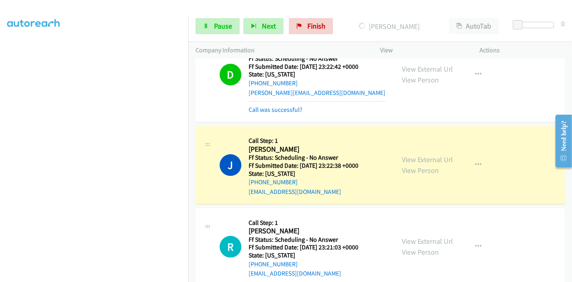
click at [451, 133] on div "View External Url View Person View External Url Email Schedule/Manage Callback …" at bounding box center [448, 165] width 107 height 64
click at [448, 155] on link "View External Url" at bounding box center [427, 159] width 51 height 9
click at [229, 29] on span "Pause" at bounding box center [223, 25] width 18 height 9
